Goal: Find specific page/section: Find specific page/section

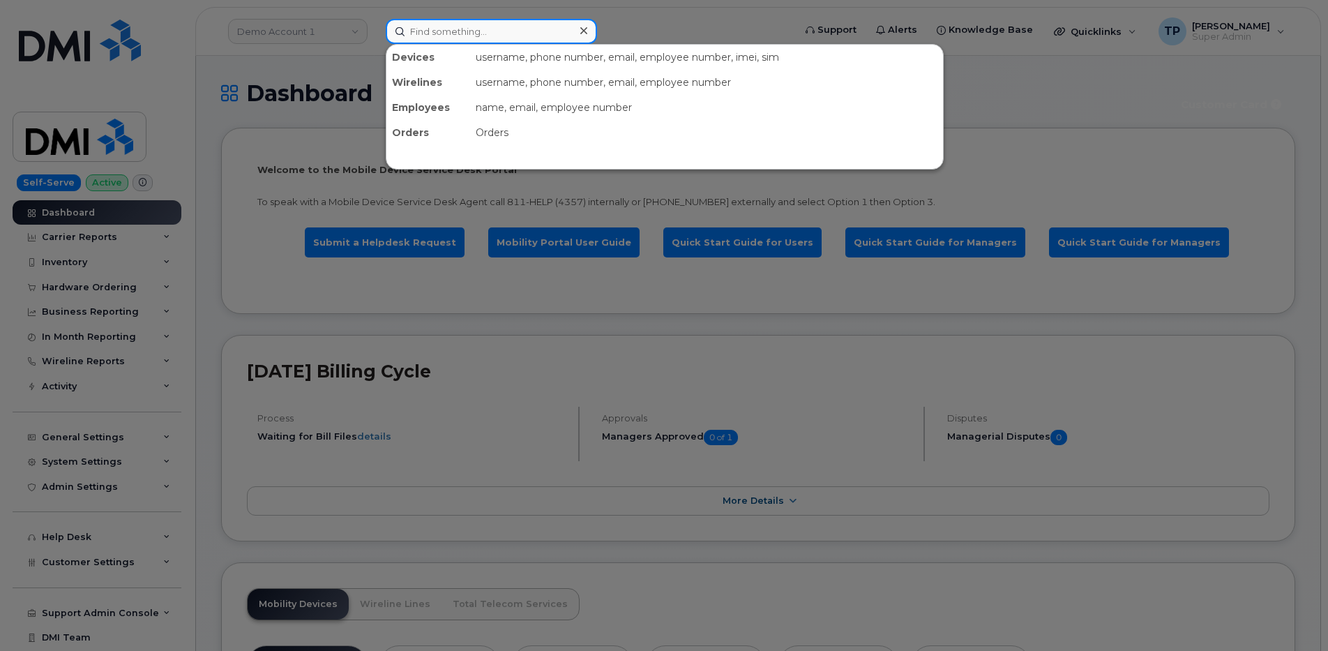
click at [503, 33] on input at bounding box center [491, 31] width 211 height 25
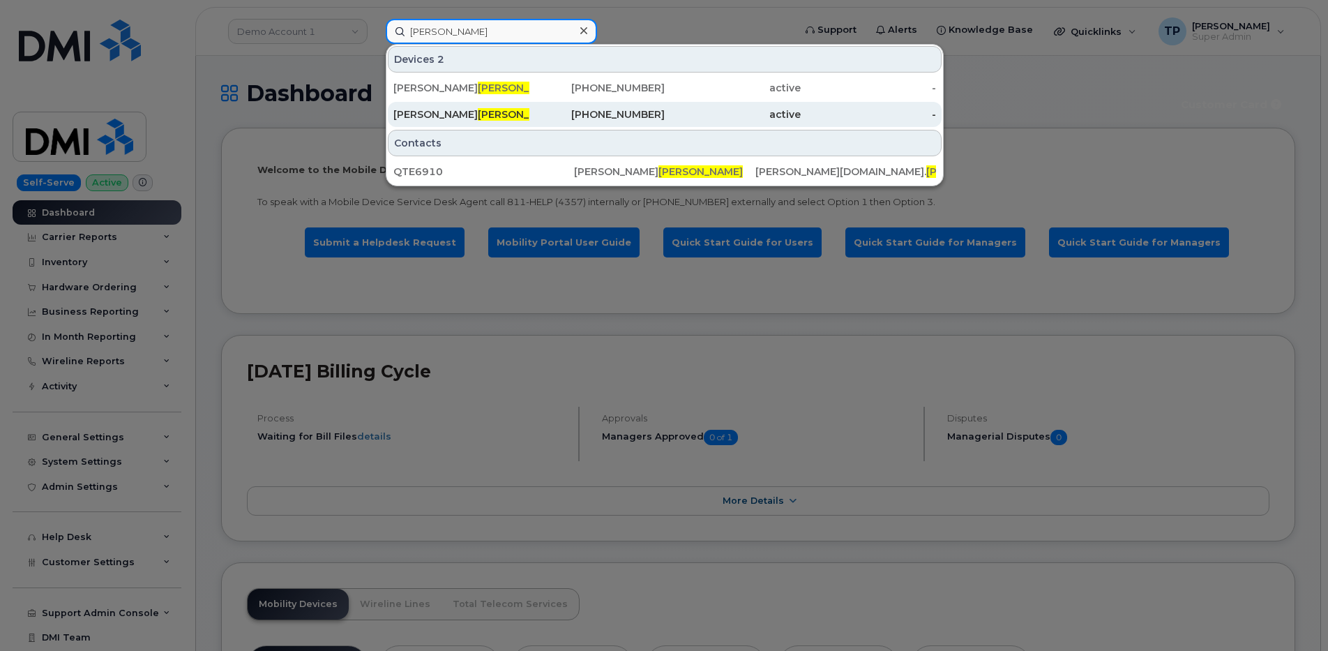
type input "gerstenberger"
click at [566, 110] on div "864-386-0539" at bounding box center [598, 114] width 136 height 14
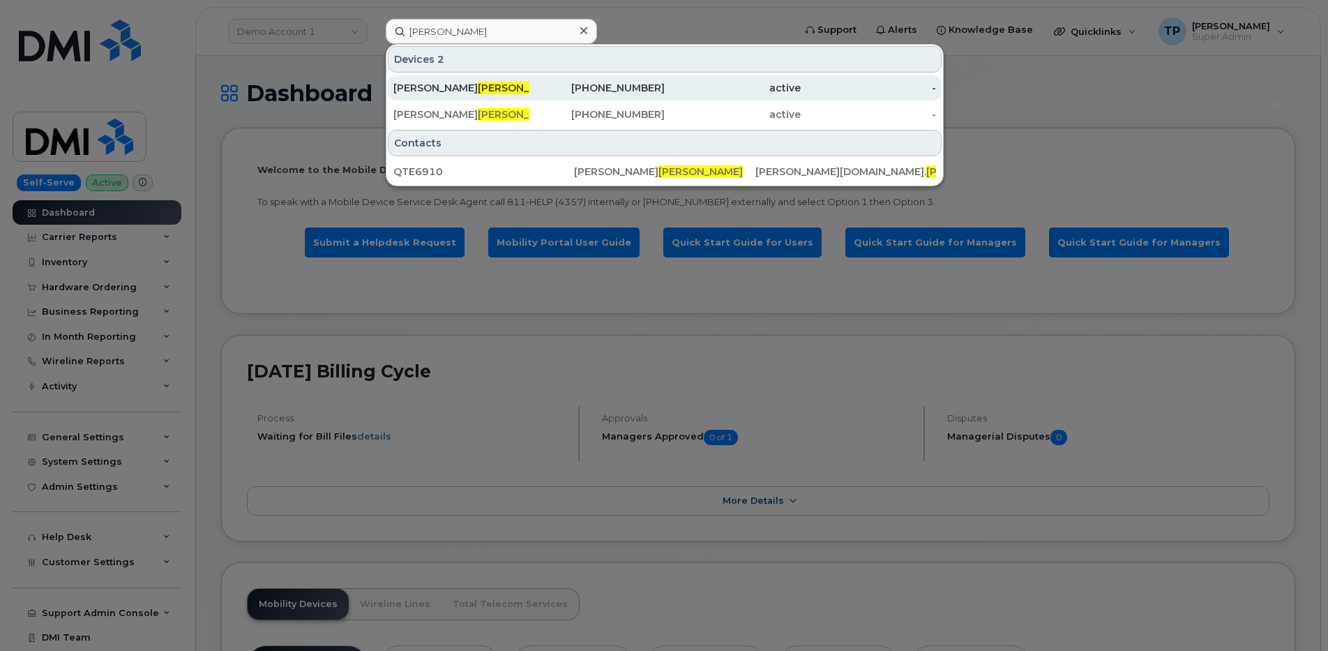
click at [629, 87] on div "864-621-7011" at bounding box center [598, 88] width 136 height 14
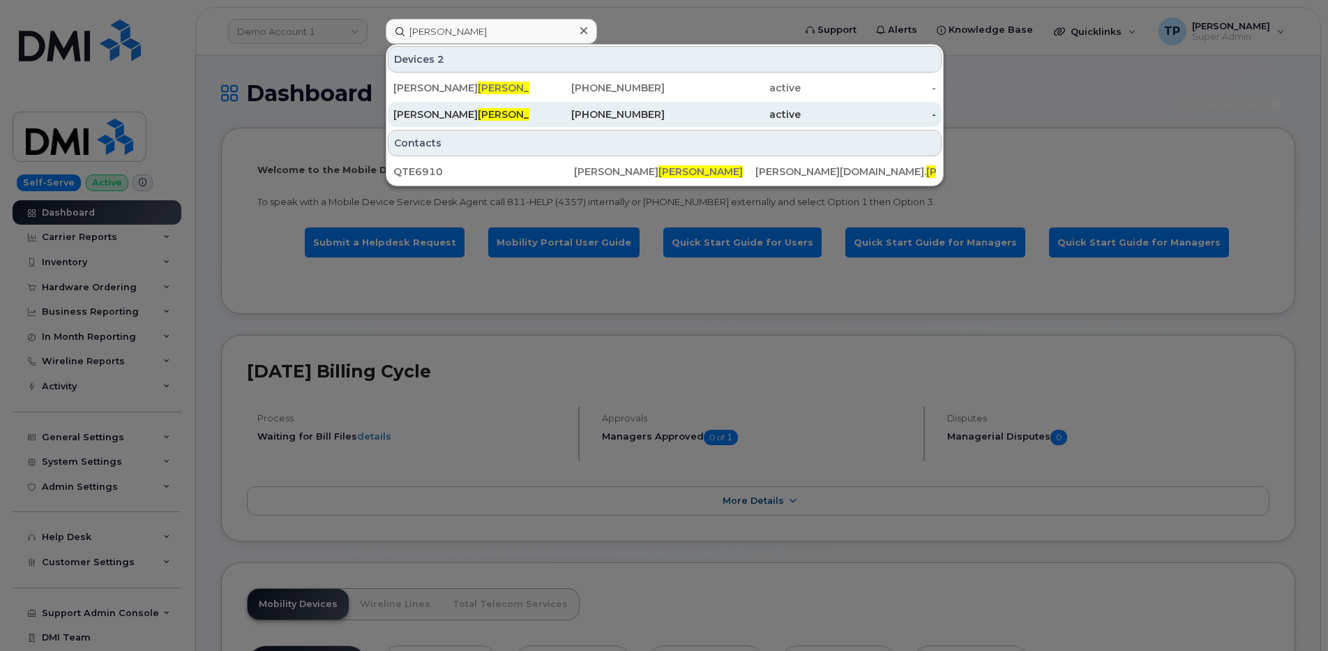
click at [689, 116] on div "active" at bounding box center [733, 114] width 136 height 14
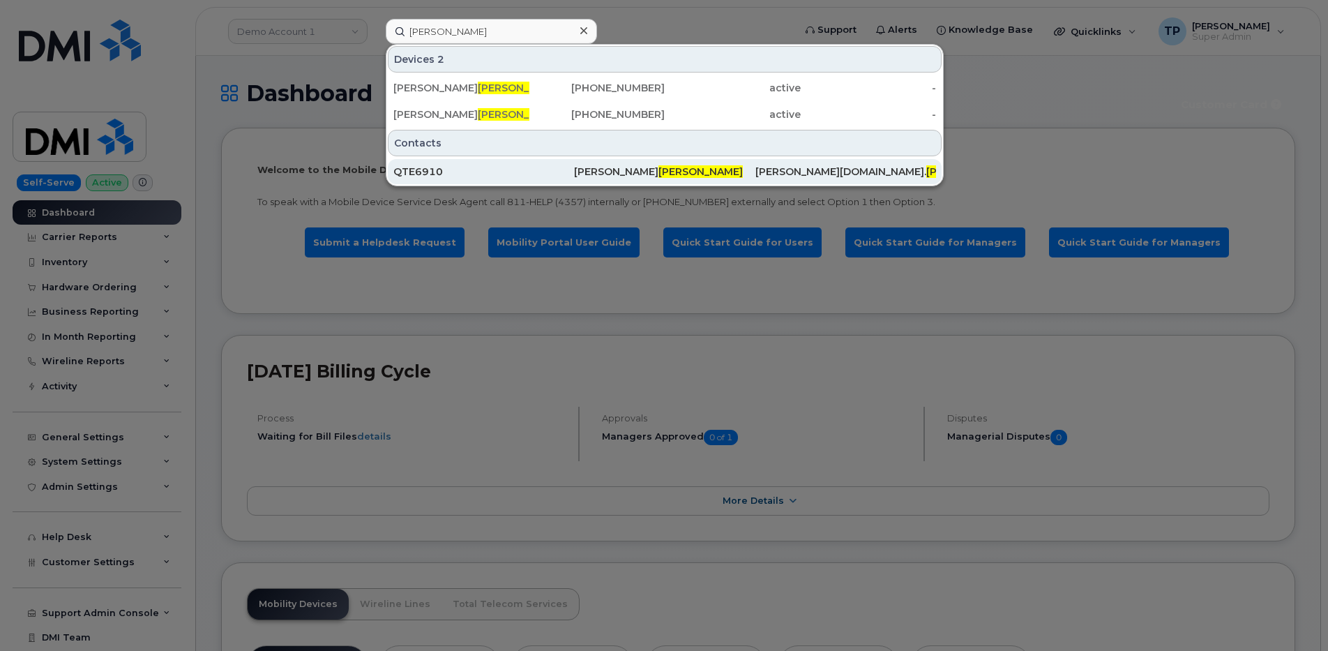
click at [680, 170] on div "Tom Gerstenberger" at bounding box center [664, 172] width 181 height 14
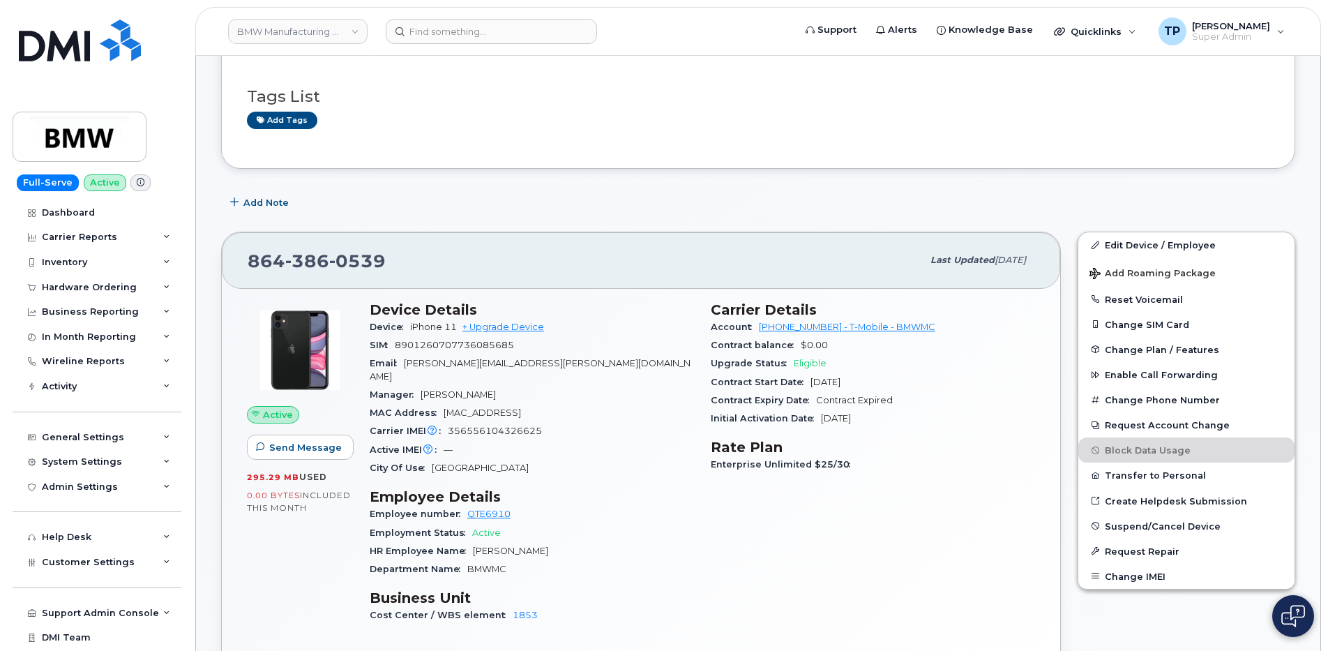
scroll to position [262, 0]
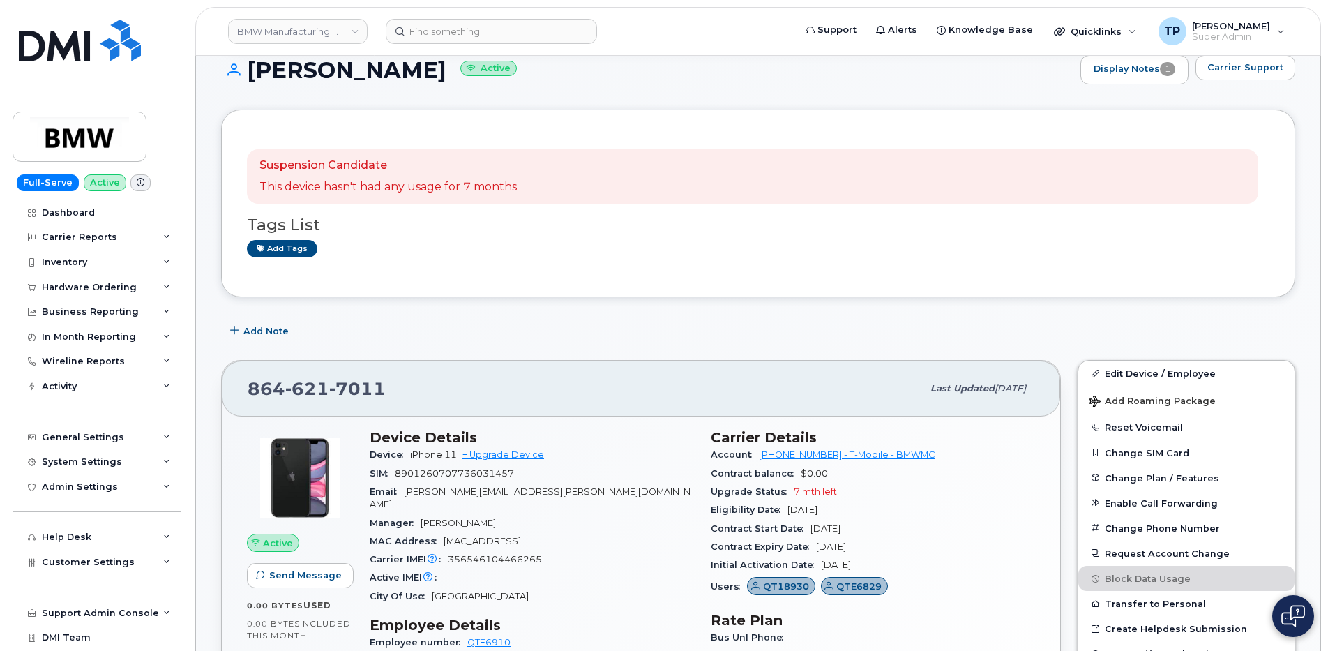
scroll to position [174, 0]
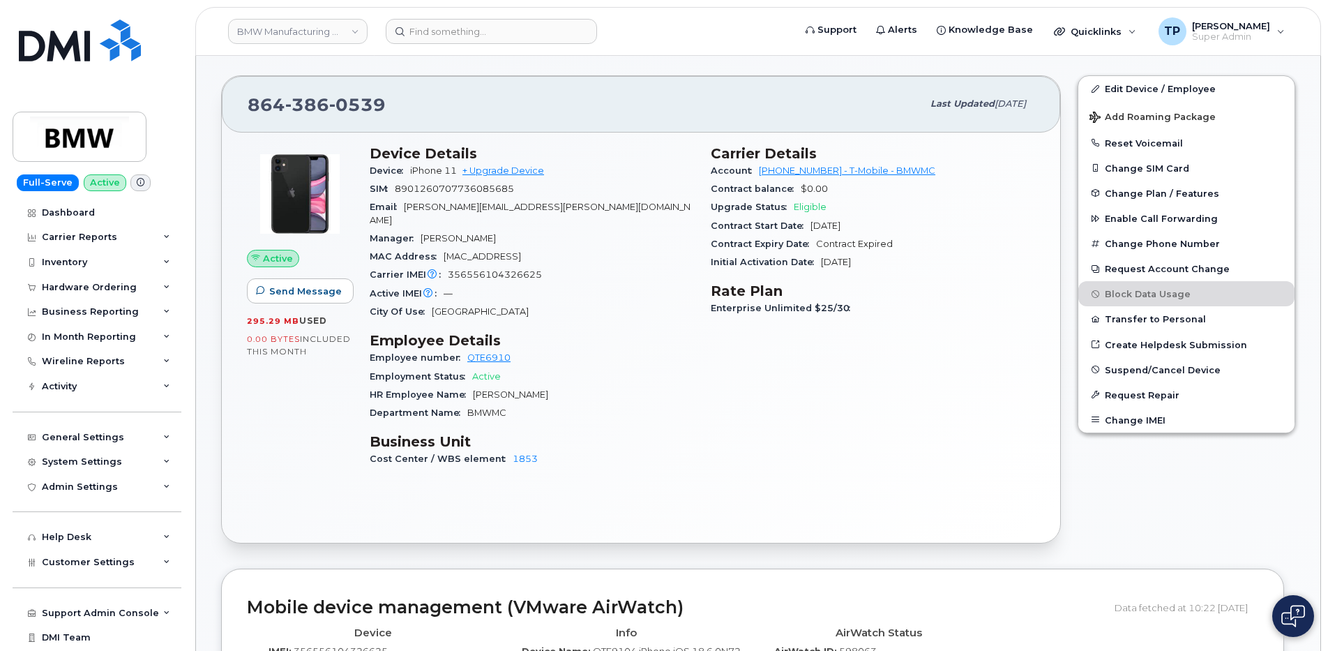
scroll to position [349, 0]
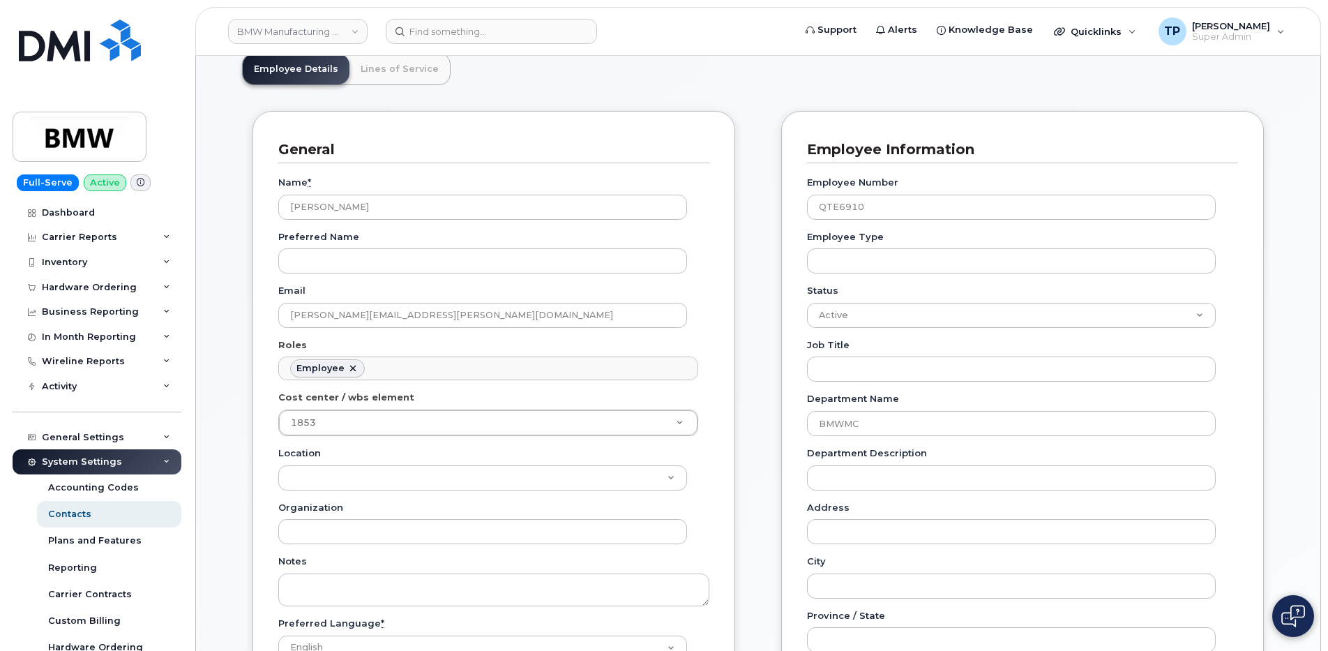
scroll to position [87, 0]
